Goal: Task Accomplishment & Management: Manage account settings

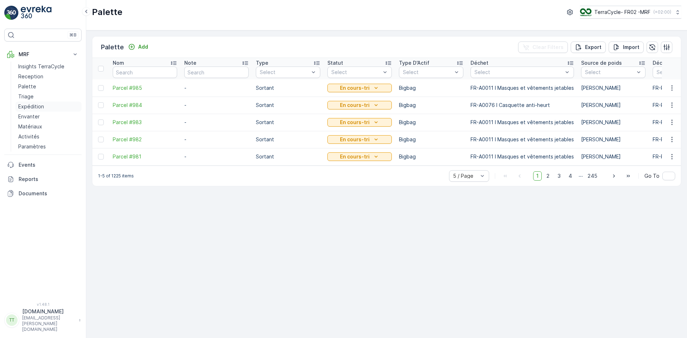
click at [33, 108] on p "Expédition" at bounding box center [31, 106] width 26 height 7
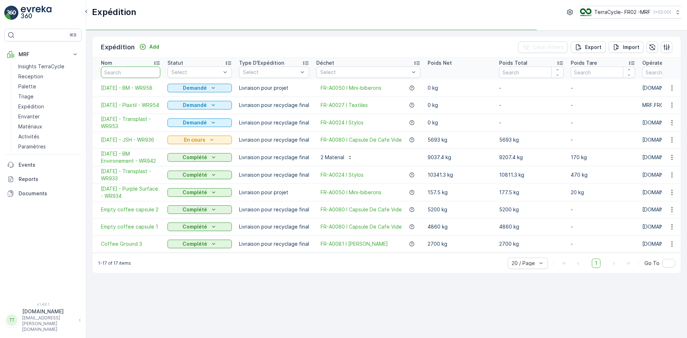
click at [129, 73] on input "text" at bounding box center [130, 72] width 59 height 11
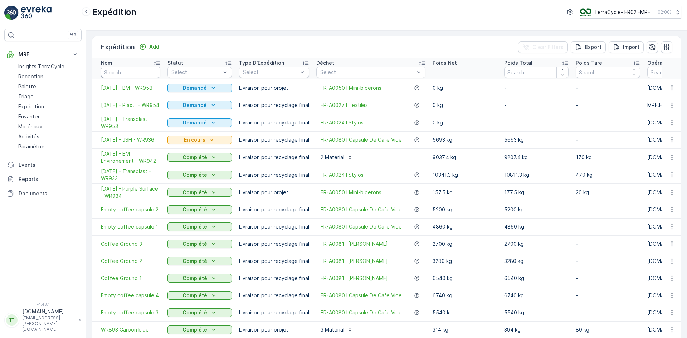
click at [129, 73] on input "text" at bounding box center [130, 72] width 59 height 11
paste input "WR954"
type input "WR954"
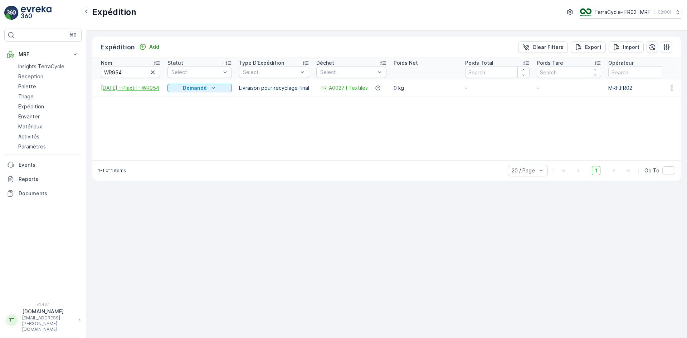
click at [126, 84] on span "[DATE] - Plaxtil - WR954" at bounding box center [130, 87] width 59 height 7
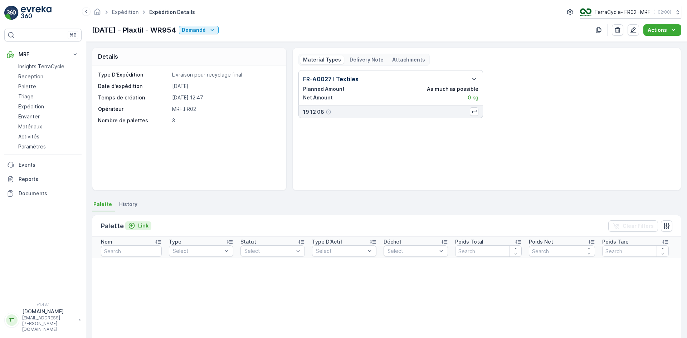
click at [143, 226] on p "Link" at bounding box center [143, 225] width 10 height 7
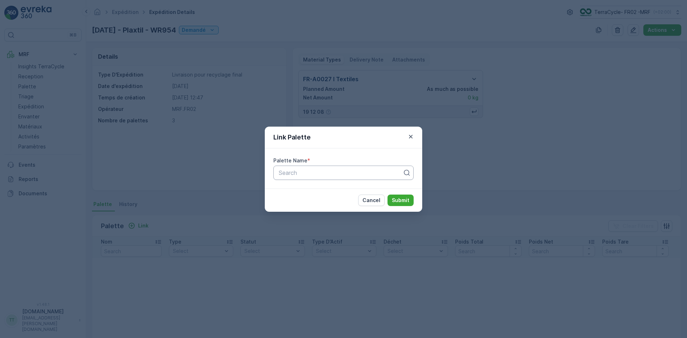
click at [310, 178] on div "Search" at bounding box center [343, 173] width 140 height 14
type input "742"
click at [308, 193] on span "FR_Palette #742" at bounding box center [300, 190] width 45 height 6
click at [407, 201] on p "Submit" at bounding box center [401, 200] width 18 height 7
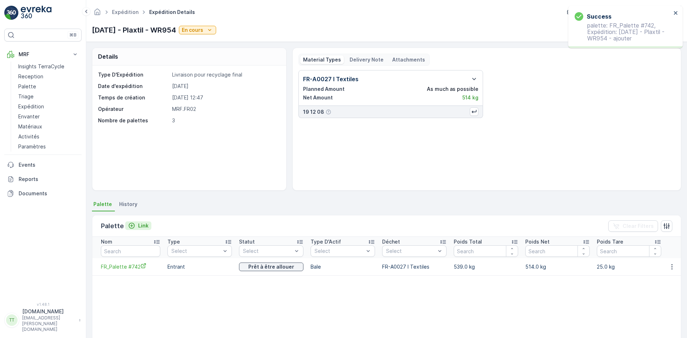
click at [141, 224] on p "Link" at bounding box center [143, 225] width 10 height 7
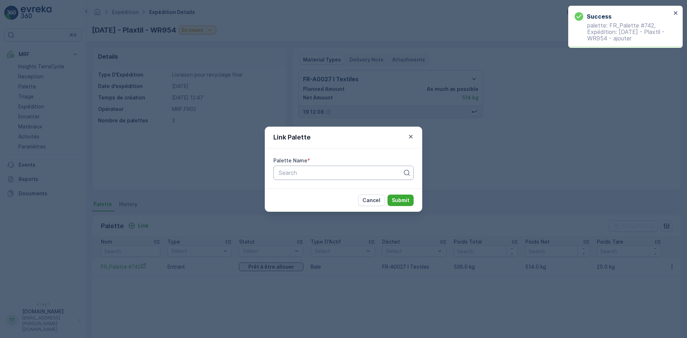
click at [296, 176] on div at bounding box center [340, 173] width 125 height 6
type input "743"
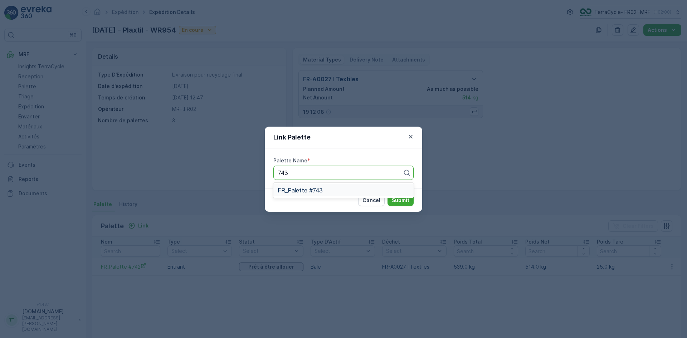
click at [315, 191] on span "FR_Palette #743" at bounding box center [300, 190] width 45 height 6
click at [406, 199] on p "Submit" at bounding box center [401, 200] width 18 height 7
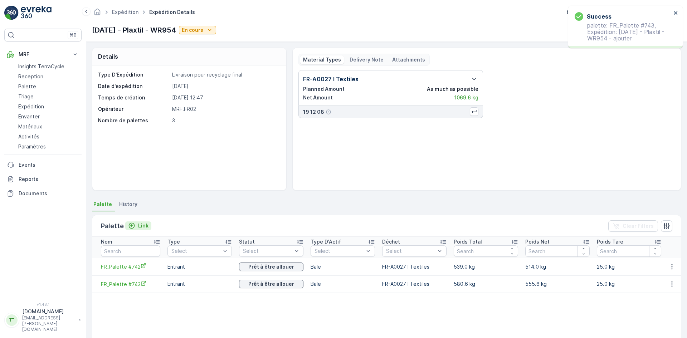
click at [139, 228] on p "Link" at bounding box center [143, 225] width 10 height 7
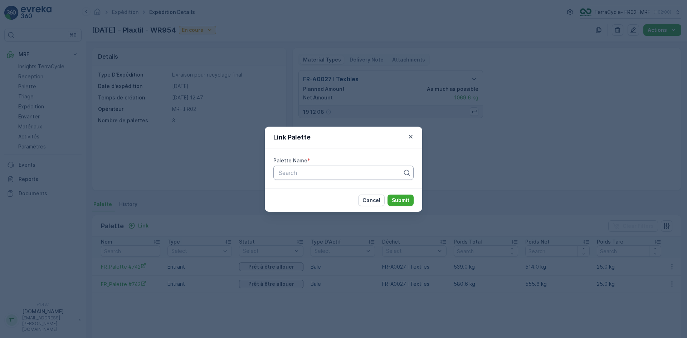
click at [290, 172] on div at bounding box center [340, 173] width 125 height 6
type input "777"
click at [294, 200] on span "FR_Palette #777" at bounding box center [300, 202] width 45 height 6
click at [403, 198] on p "Submit" at bounding box center [401, 200] width 18 height 7
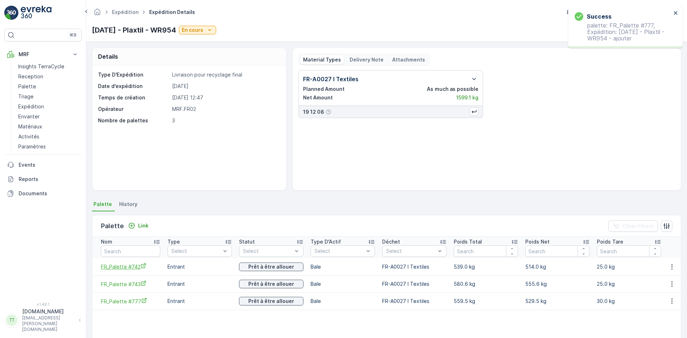
click at [128, 267] on span "FR_Palette #742" at bounding box center [130, 267] width 59 height 8
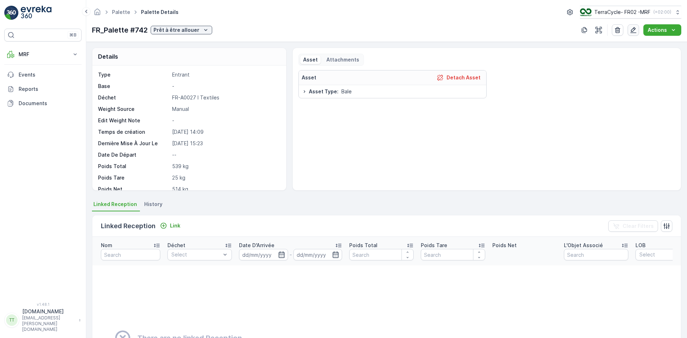
click at [635, 31] on icon "button" at bounding box center [633, 29] width 7 height 7
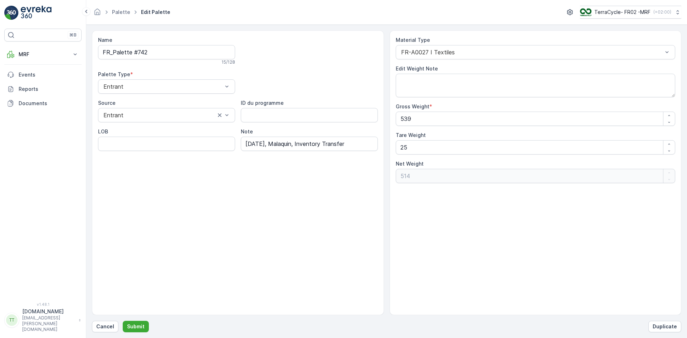
click at [170, 95] on div "Name FR_Palette #742 15 / 128 Palette Type * Entrant Source Entrant ID du progr…" at bounding box center [238, 94] width 280 height 115
click at [164, 82] on div "Entrant" at bounding box center [166, 86] width 137 height 14
click at [139, 112] on div "Sortant" at bounding box center [166, 116] width 137 height 12
click at [141, 327] on p "Submit" at bounding box center [136, 326] width 18 height 7
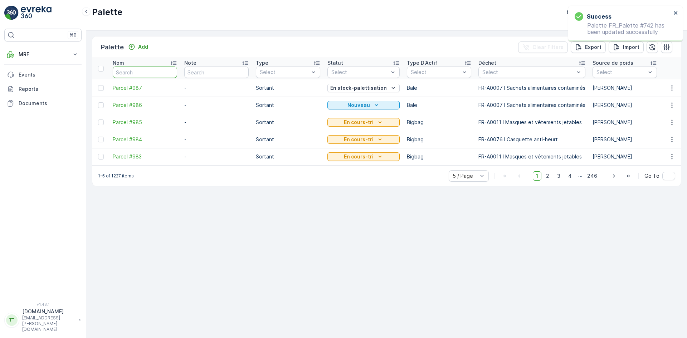
click at [139, 73] on input "text" at bounding box center [145, 72] width 64 height 11
click at [120, 71] on input "text" at bounding box center [145, 72] width 64 height 11
type input "743"
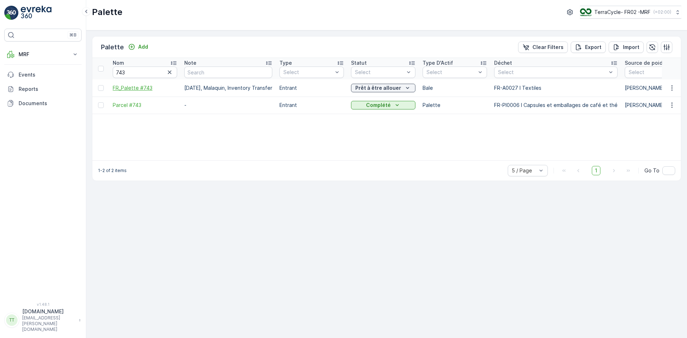
click at [138, 89] on span "FR_Palette #743" at bounding box center [145, 87] width 64 height 7
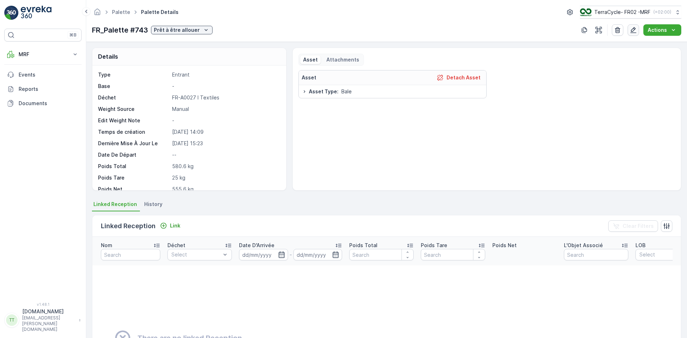
click at [635, 33] on icon "button" at bounding box center [634, 30] width 6 height 6
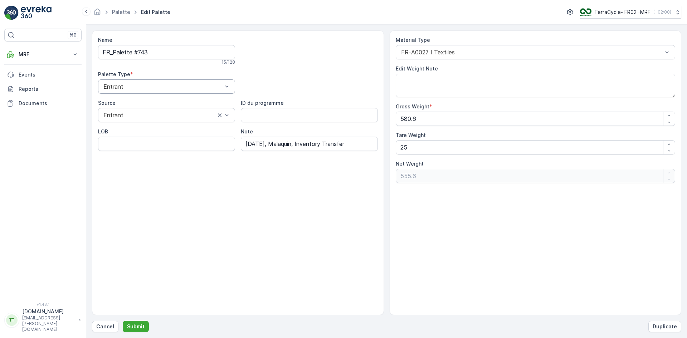
click at [110, 84] on div at bounding box center [163, 86] width 121 height 6
click at [113, 114] on span "Sortant" at bounding box center [112, 116] width 21 height 6
click at [139, 326] on p "Submit" at bounding box center [136, 326] width 18 height 7
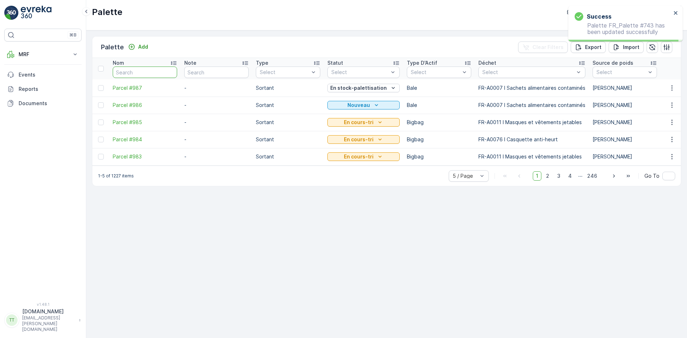
click at [136, 73] on input "text" at bounding box center [145, 72] width 64 height 11
type input "777"
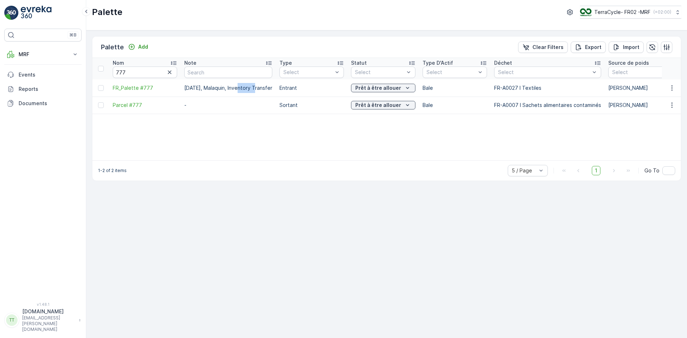
drag, startPoint x: 239, startPoint y: 88, endPoint x: 256, endPoint y: 87, distance: 16.5
click at [256, 87] on td "[DATE], Malaquin, Inventory Transfer" at bounding box center [228, 87] width 95 height 17
copy td "Invento"
click at [672, 89] on icon "button" at bounding box center [672, 87] width 1 height 5
click at [648, 106] on span "Edit Palette" at bounding box center [657, 108] width 29 height 7
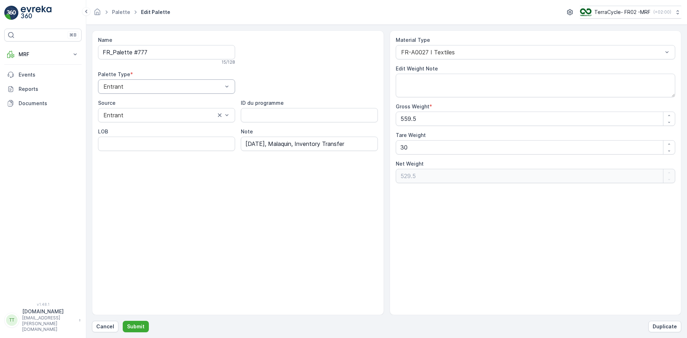
click at [139, 86] on div at bounding box center [163, 86] width 121 height 6
click at [127, 117] on div "Sortant" at bounding box center [166, 116] width 129 height 6
click at [138, 326] on p "Submit" at bounding box center [136, 326] width 18 height 7
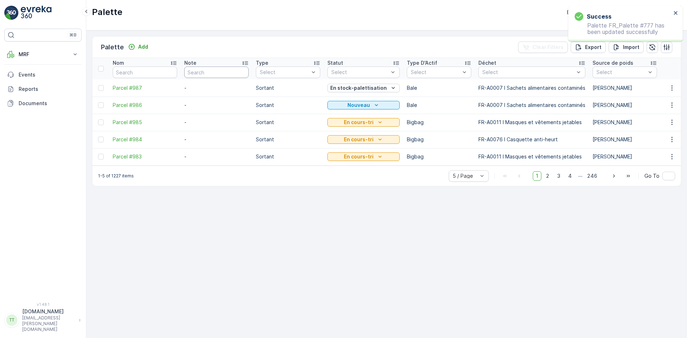
click at [220, 75] on input "text" at bounding box center [216, 72] width 64 height 11
paste input "Invento"
type input "Invento"
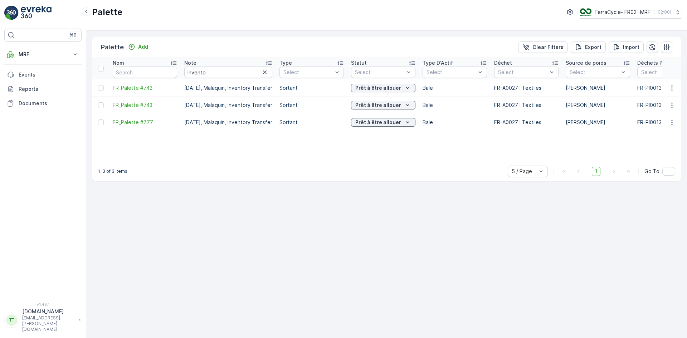
drag, startPoint x: 218, startPoint y: 166, endPoint x: 377, endPoint y: 168, distance: 158.6
click at [377, 168] on div "1-3 of 3 items 5 / Page 1 Go To" at bounding box center [386, 171] width 589 height 20
drag, startPoint x: 303, startPoint y: 161, endPoint x: 359, endPoint y: 161, distance: 56.6
click at [370, 161] on div "Nom Note Invento Type Select Statut Select Type D'Actif Select Déchet Select So…" at bounding box center [386, 109] width 589 height 103
